Goal: Task Accomplishment & Management: Complete application form

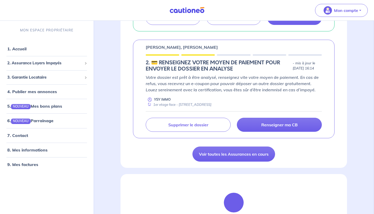
scroll to position [156, 0]
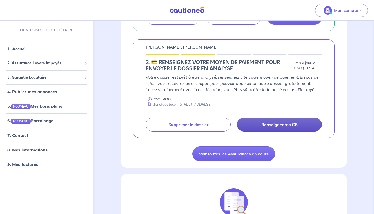
click at [239, 124] on p "Renseigner ma CB" at bounding box center [279, 124] width 36 height 5
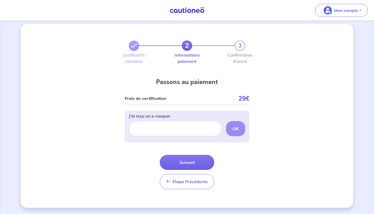
scroll to position [3, 0]
click at [185, 163] on button "Suivant" at bounding box center [187, 162] width 55 height 15
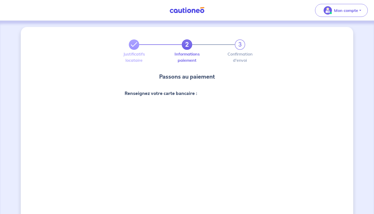
scroll to position [175, 0]
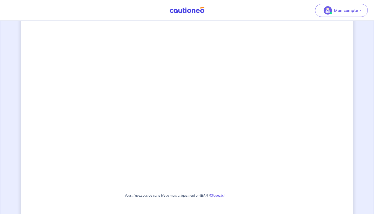
click at [239, 163] on div "2 3 Justificatifs locataire Informations paiement Confirmation d'envoi Passons …" at bounding box center [187, 79] width 333 height 455
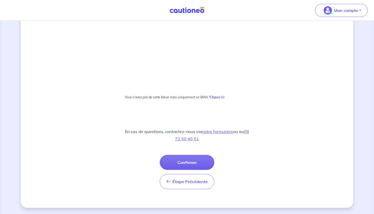
scroll to position [273, 0]
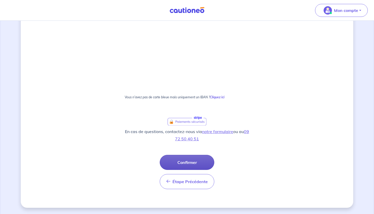
click at [180, 164] on button "Confirmer" at bounding box center [187, 162] width 55 height 15
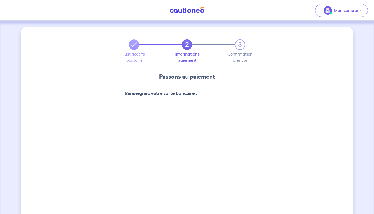
scroll to position [0, 0]
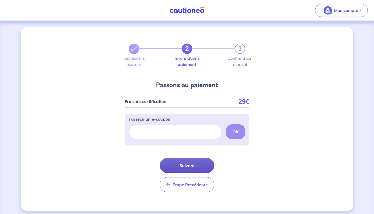
click at [184, 165] on button "Suivant" at bounding box center [187, 165] width 55 height 15
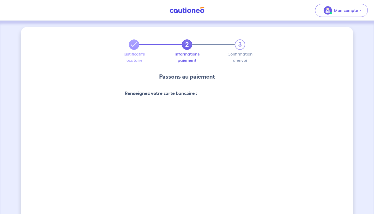
click at [100, 152] on div "2 3 Justificatifs locataire Informations paiement Confirmation d'envoi Passons …" at bounding box center [187, 191] width 333 height 328
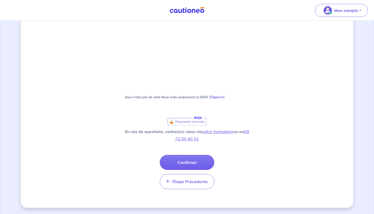
scroll to position [273, 0]
click at [186, 163] on button "Confirmer" at bounding box center [187, 162] width 55 height 15
